Goal: Information Seeking & Learning: Learn about a topic

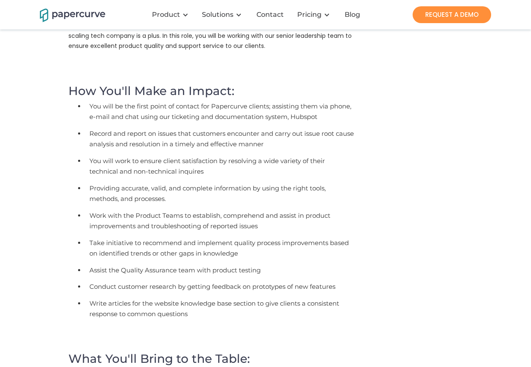
scroll to position [302, 0]
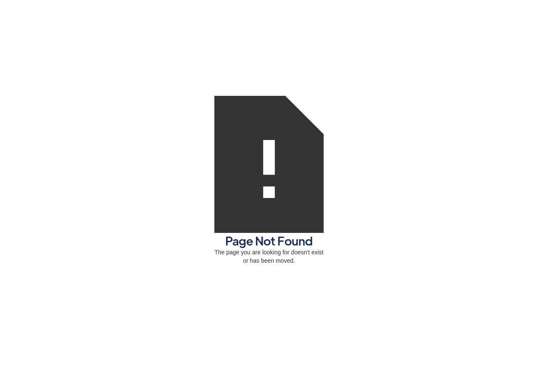
click at [105, 211] on div "Page Not Found The page you are looking for doesn't exist or has been moved." at bounding box center [269, 183] width 538 height 367
